Goal: Find specific page/section

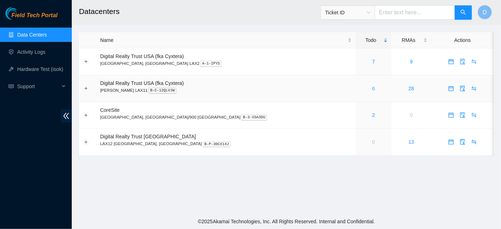
click at [372, 89] on link "6" at bounding box center [373, 89] width 3 height 6
